Goal: Book appointment/travel/reservation

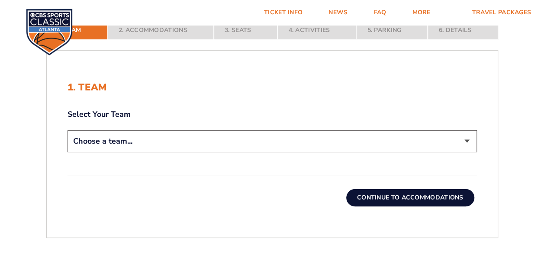
click at [468, 137] on select "Choose a team... [US_STATE] Wildcats [US_STATE] State Buckeyes [US_STATE] Tar H…" at bounding box center [272, 141] width 409 height 22
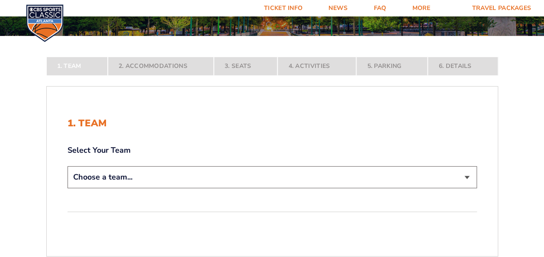
scroll to position [120, 0]
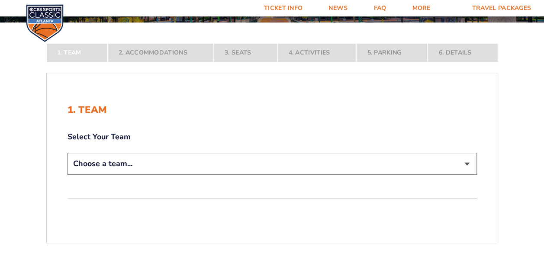
click at [467, 161] on select "Choose a team... [US_STATE] Wildcats [US_STATE] State Buckeyes [US_STATE] Tar H…" at bounding box center [272, 164] width 409 height 22
select select "12956"
click at [68, 175] on select "Choose a team... [US_STATE] Wildcats [US_STATE] State Buckeyes [US_STATE] Tar H…" at bounding box center [272, 164] width 409 height 22
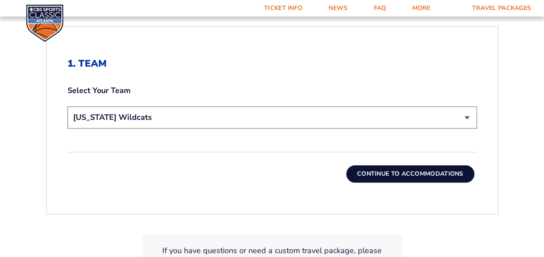
scroll to position [229, 0]
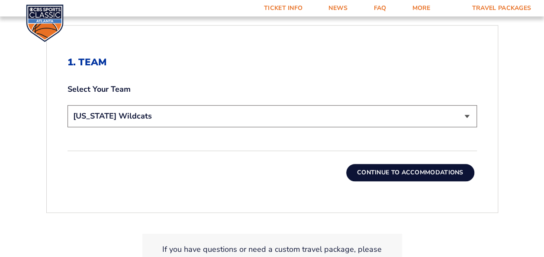
click at [413, 164] on button "Continue To Accommodations" at bounding box center [410, 172] width 128 height 17
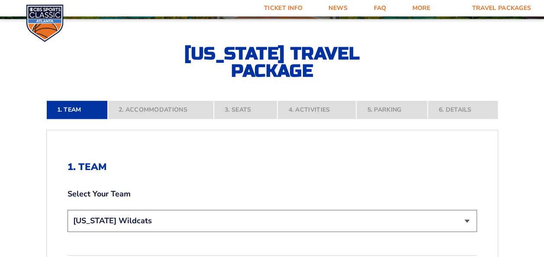
scroll to position [121, 0]
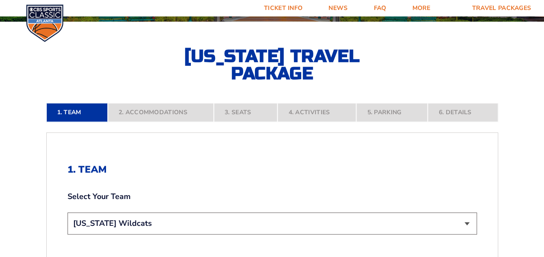
click at [413, 163] on div "1. Team Select Your Team Choose a team... [US_STATE] Wildcats [US_STATE] State …" at bounding box center [272, 226] width 452 height 188
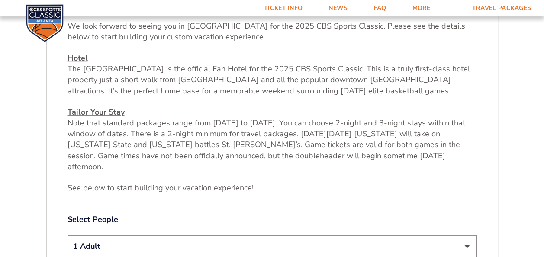
scroll to position [307, 0]
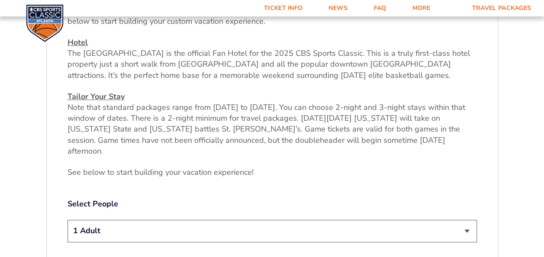
click at [413, 167] on p "See below to start building your vacation experience!" at bounding box center [272, 172] width 409 height 11
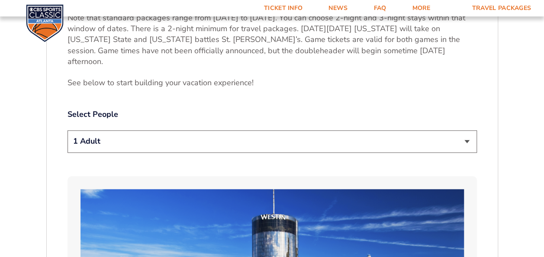
scroll to position [397, 0]
click at [468, 130] on select "1 Adult 2 Adults 3 Adults 4 Adults 2 Adults + 1 Child 2 Adults + 2 Children 2 A…" at bounding box center [272, 141] width 409 height 22
select select "2 Adults"
click at [68, 130] on select "1 Adult 2 Adults 3 Adults 4 Adults 2 Adults + 1 Child 2 Adults + 2 Children 2 A…" at bounding box center [272, 141] width 409 height 22
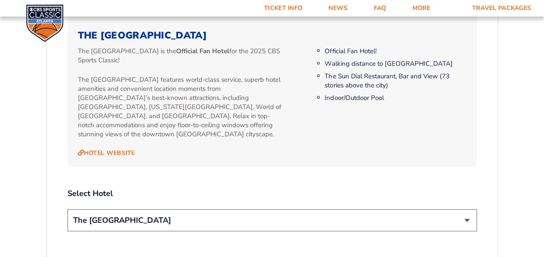
scroll to position [895, 0]
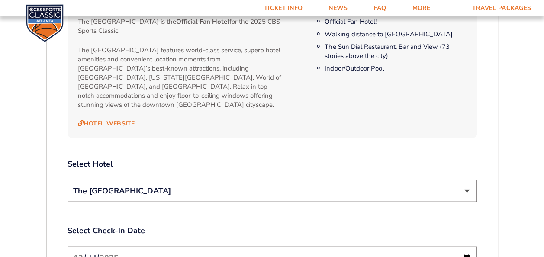
drag, startPoint x: 318, startPoint y: 214, endPoint x: 288, endPoint y: 206, distance: 30.9
click at [288, 225] on label "Select Check-In Date" at bounding box center [272, 230] width 409 height 11
click at [467, 180] on select "The [GEOGRAPHIC_DATA]" at bounding box center [272, 191] width 409 height 22
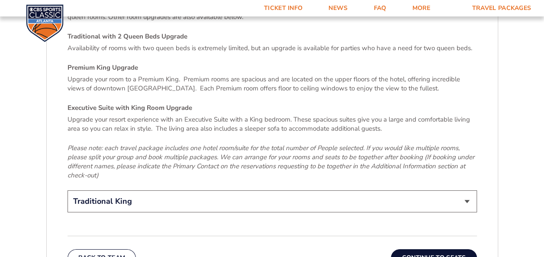
scroll to position [1308, 0]
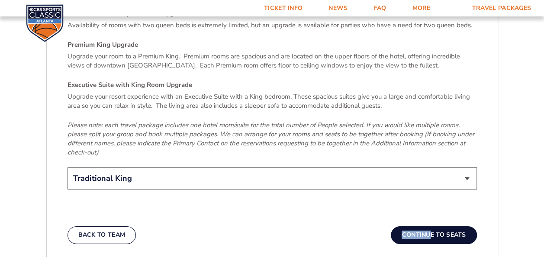
drag, startPoint x: 448, startPoint y: 198, endPoint x: 429, endPoint y: 208, distance: 20.7
click at [429, 213] on div "Back To Team Continue To Seats" at bounding box center [272, 228] width 409 height 31
click at [430, 226] on button "Continue To Seats" at bounding box center [434, 234] width 86 height 17
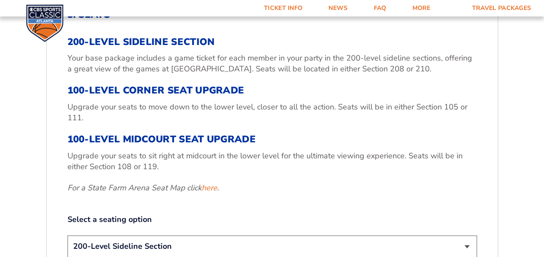
scroll to position [293, 0]
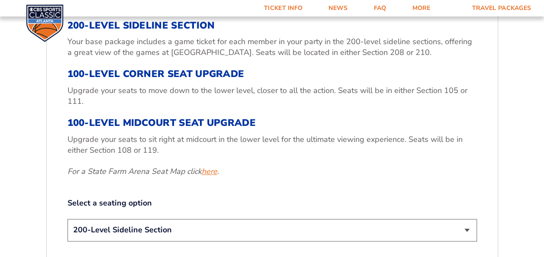
click at [209, 171] on link "here" at bounding box center [210, 171] width 16 height 11
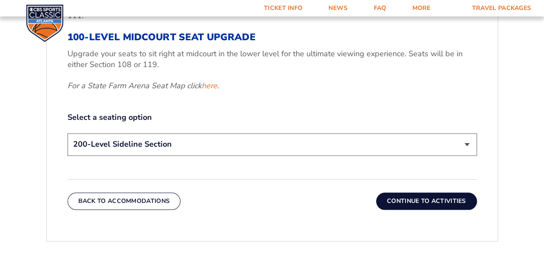
scroll to position [379, 0]
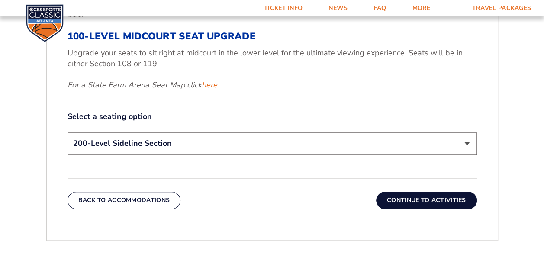
click at [467, 142] on select "200-Level Sideline Section 100-Level Corner Seat Upgrade (+$120 per person) 100…" at bounding box center [272, 143] width 409 height 22
click at [464, 142] on select "200-Level Sideline Section 100-Level Corner Seat Upgrade (+$120 per person) 100…" at bounding box center [272, 143] width 409 height 22
click at [443, 196] on button "Continue To Activities" at bounding box center [426, 200] width 101 height 17
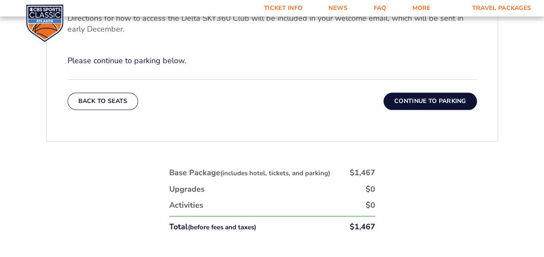
scroll to position [375, 0]
